Goal: Task Accomplishment & Management: Use online tool/utility

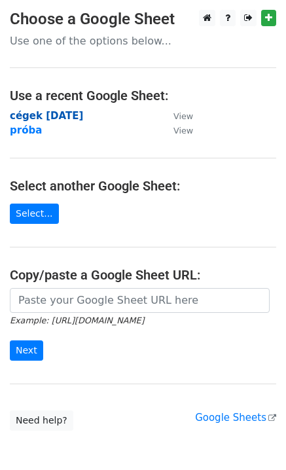
click at [60, 118] on strong "cégek [DATE]" at bounding box center [46, 116] width 73 height 12
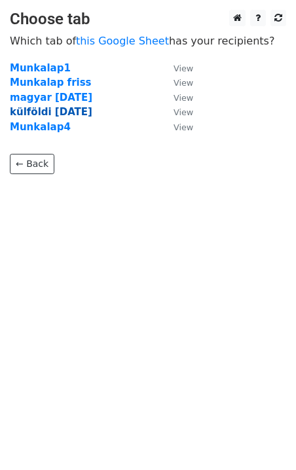
click at [57, 117] on strong "külföldi [DATE]" at bounding box center [51, 112] width 82 height 12
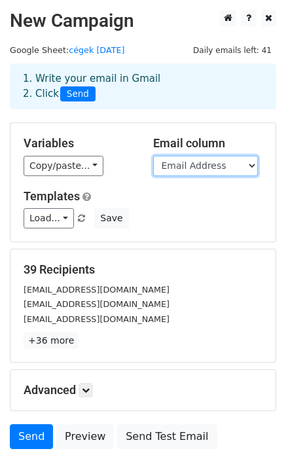
click at [220, 161] on select "Name Company name Sector Email Address File Attachments Scheduled Date Mail Mer…" at bounding box center [205, 166] width 105 height 20
select select "Name"
click at [153, 156] on select "Name Company name Sector Email Address File Attachments Scheduled Date Mail Mer…" at bounding box center [205, 166] width 105 height 20
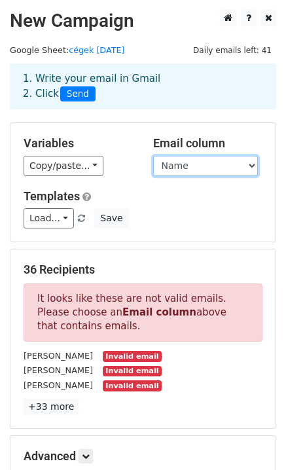
click at [247, 163] on select "Name Company name Sector Email Address File Attachments Scheduled Date Mail Mer…" at bounding box center [205, 166] width 105 height 20
click at [153, 156] on select "Name Company name Sector Email Address File Attachments Scheduled Date Mail Mer…" at bounding box center [205, 166] width 105 height 20
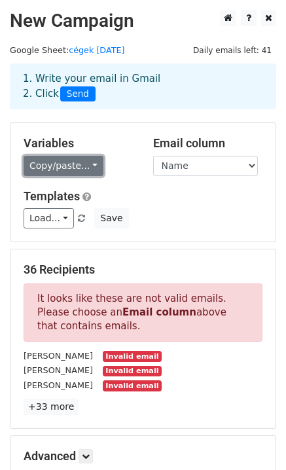
click at [77, 164] on link "Copy/paste..." at bounding box center [64, 166] width 80 height 20
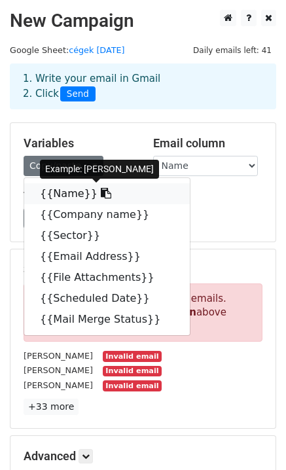
click at [62, 186] on link "{{Name}}" at bounding box center [107, 193] width 166 height 21
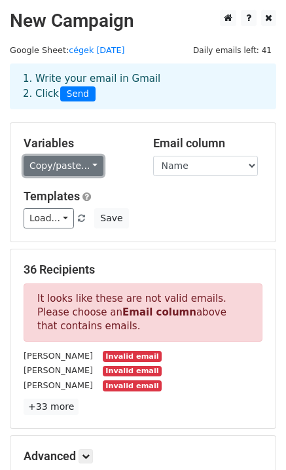
click at [92, 164] on link "Copy/paste..." at bounding box center [64, 166] width 80 height 20
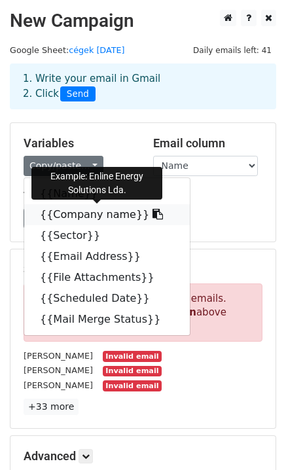
click at [92, 215] on link "{{Company name}}" at bounding box center [107, 214] width 166 height 21
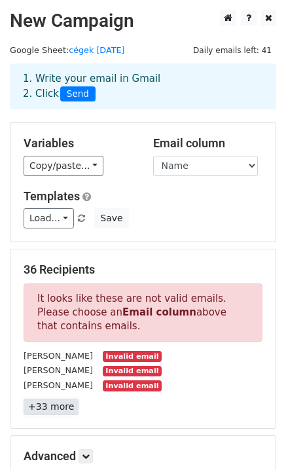
click at [52, 403] on link "+33 more" at bounding box center [51, 407] width 55 height 16
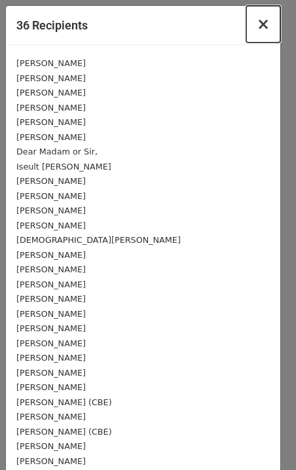
click at [257, 19] on span "×" at bounding box center [263, 24] width 13 height 18
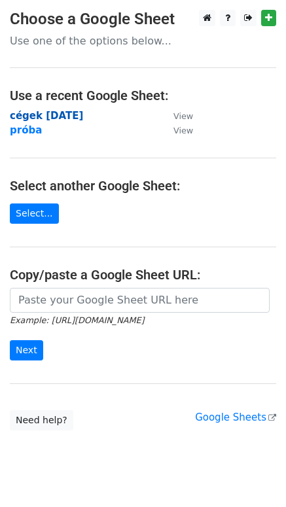
click at [56, 114] on strong "cégek [DATE]" at bounding box center [46, 116] width 73 height 12
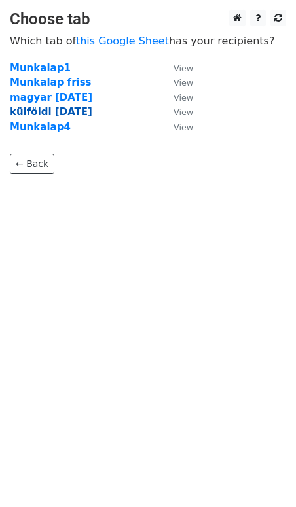
click at [63, 115] on strong "külföldi [DATE]" at bounding box center [51, 112] width 82 height 12
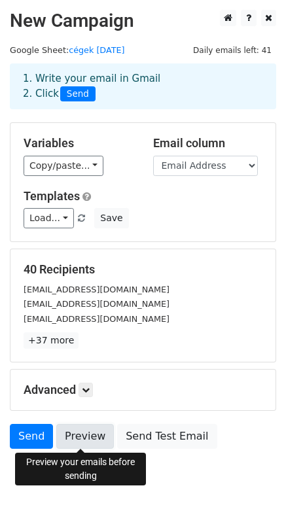
click at [82, 439] on link "Preview" at bounding box center [85, 436] width 58 height 25
click at [86, 433] on link "Preview" at bounding box center [85, 436] width 58 height 25
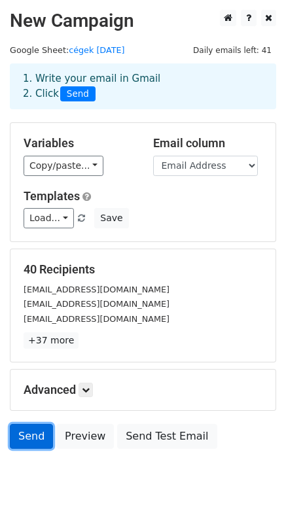
click at [26, 438] on link "Send" at bounding box center [31, 436] width 43 height 25
